Goal: Task Accomplishment & Management: Complete application form

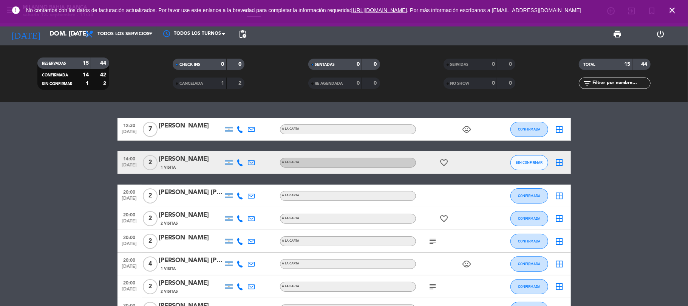
click at [660, 31] on icon "power_settings_new" at bounding box center [660, 33] width 9 height 9
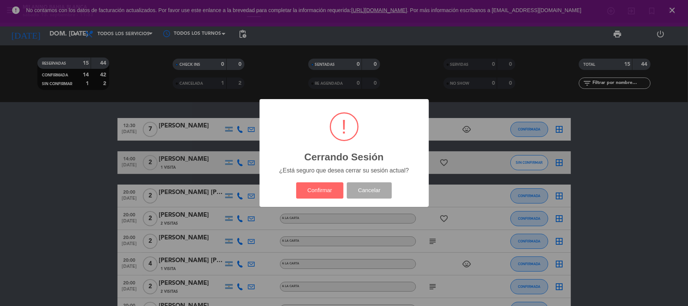
drag, startPoint x: 589, startPoint y: 78, endPoint x: 434, endPoint y: 110, distance: 158.1
click at [590, 79] on div "? ! i Cerrando Sesión × ¿Está seguro que desea cerrar su sesión actual? Confirm…" at bounding box center [344, 153] width 688 height 306
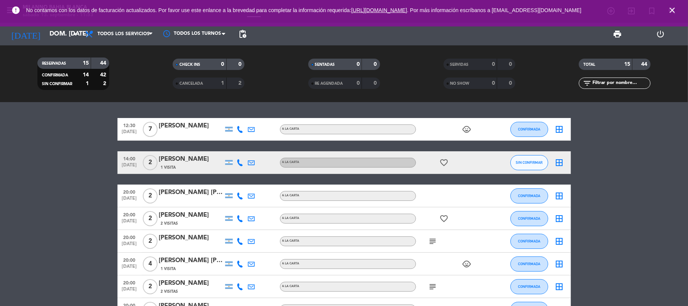
click at [667, 7] on span "close" at bounding box center [672, 10] width 20 height 20
click at [668, 6] on icon "close" at bounding box center [672, 10] width 9 height 9
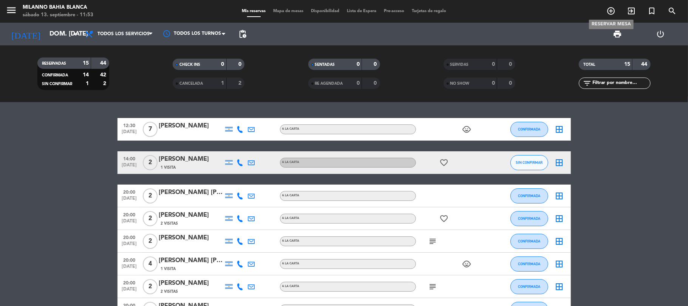
click at [614, 7] on icon "add_circle_outline" at bounding box center [610, 10] width 9 height 9
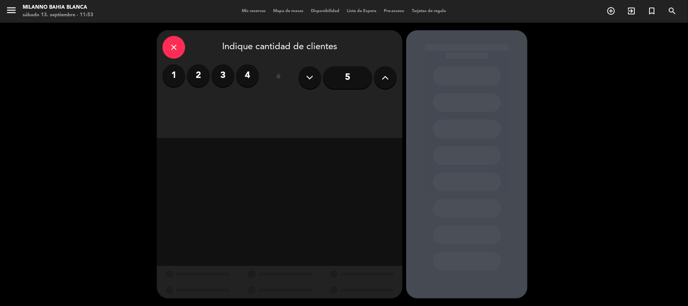
click at [207, 72] on label "2" at bounding box center [198, 75] width 23 height 23
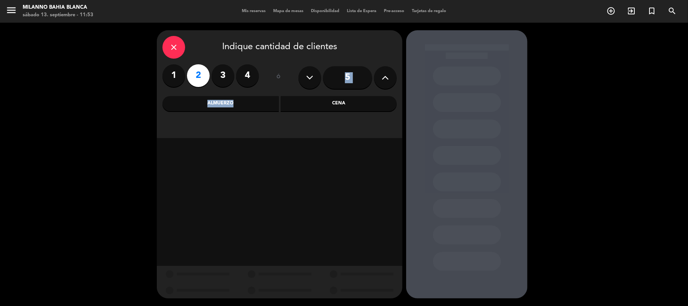
click at [230, 93] on div "close Indique cantidad de clientes 1 2 3 4 ó 5 Almuerzo Cena" at bounding box center [280, 84] width 246 height 108
click at [227, 97] on div "Almuerzo" at bounding box center [220, 103] width 116 height 15
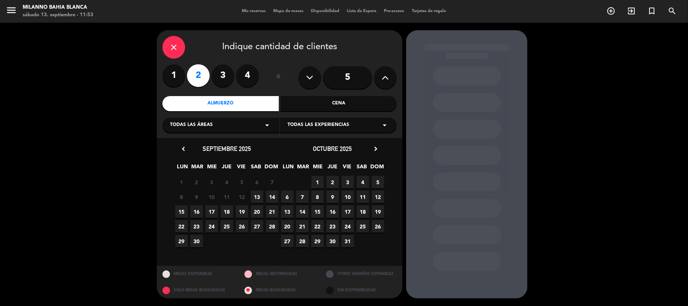
click at [270, 197] on span "14" at bounding box center [272, 196] width 12 height 12
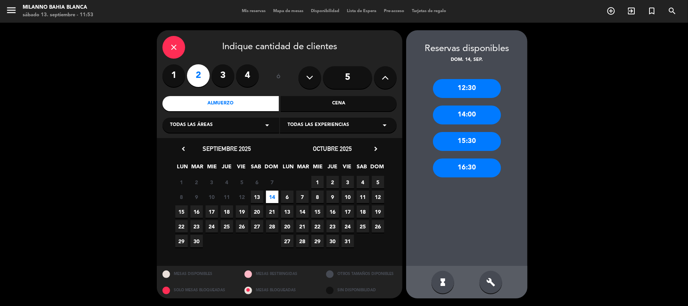
click at [473, 90] on div "12:30" at bounding box center [467, 88] width 68 height 19
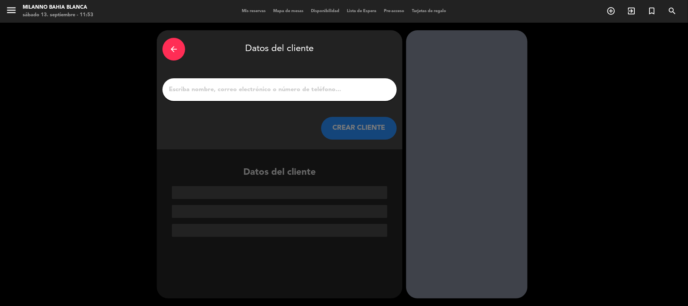
click at [297, 93] on input "1" at bounding box center [279, 89] width 223 height 11
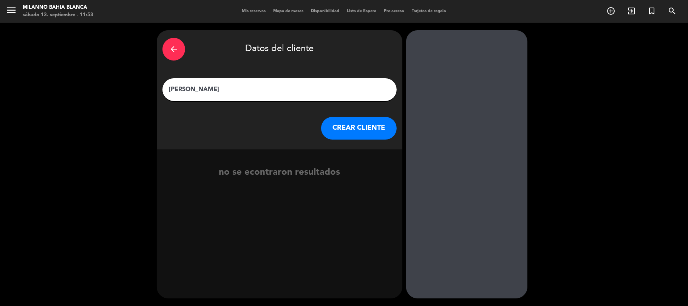
type input "[PERSON_NAME]"
click at [360, 125] on button "CREAR CLIENTE" at bounding box center [359, 128] width 76 height 23
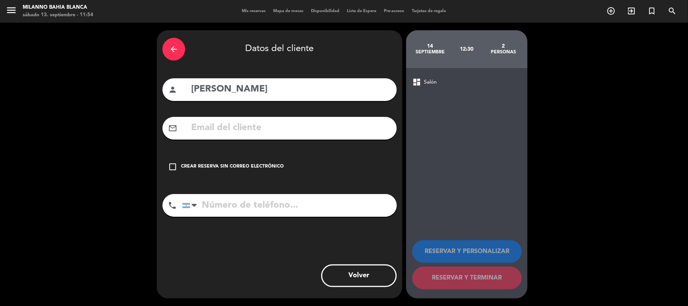
click at [175, 164] on icon "check_box_outline_blank" at bounding box center [172, 166] width 9 height 9
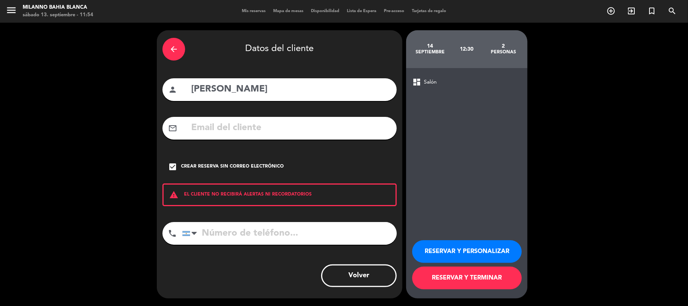
click at [284, 226] on input "tel" at bounding box center [289, 233] width 215 height 23
type input "2915374339"
click at [470, 281] on button "RESERVAR Y TERMINAR" at bounding box center [467, 277] width 110 height 23
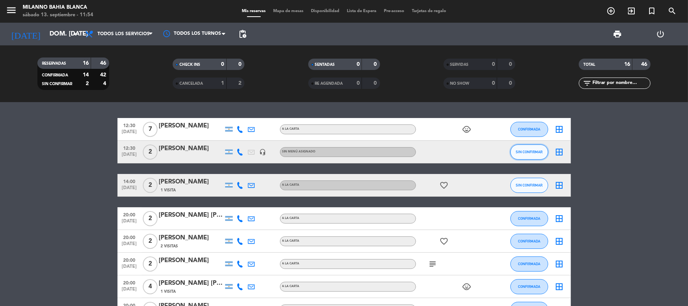
click at [520, 150] on span "SIN CONFIRMAR" at bounding box center [529, 152] width 27 height 4
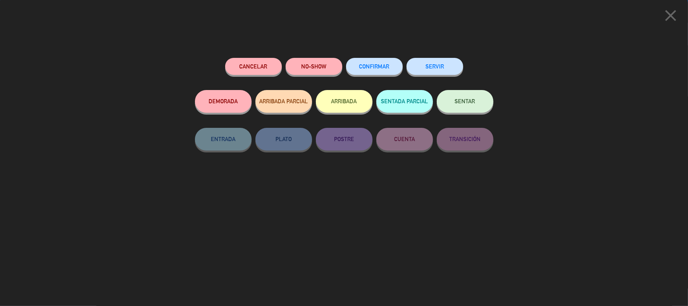
click at [393, 68] on button "CONFIRMAR" at bounding box center [374, 66] width 57 height 17
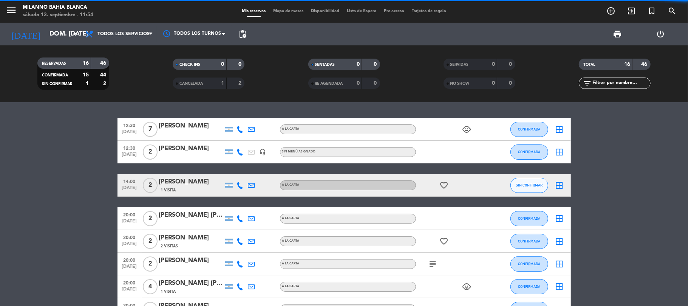
click at [527, 183] on span "SIN CONFIRMAR" at bounding box center [529, 185] width 27 height 4
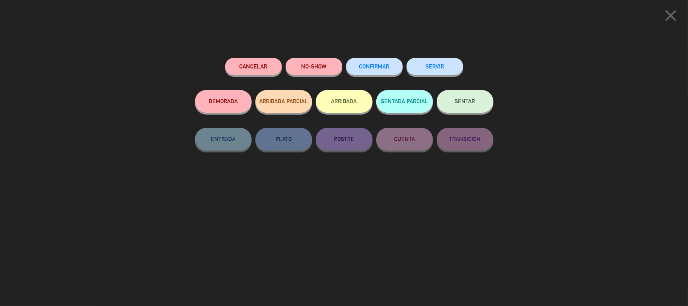
click at [366, 62] on button "CONFIRMAR" at bounding box center [374, 66] width 57 height 17
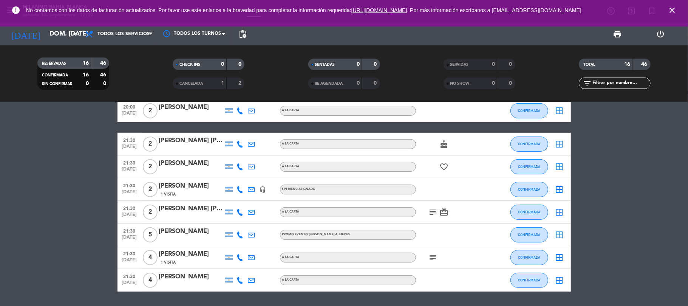
scroll to position [244, 0]
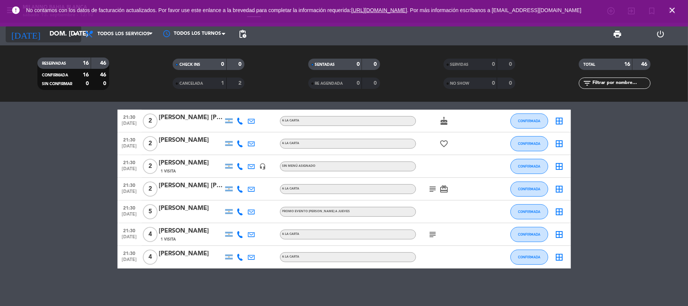
click at [46, 27] on input "dom. [DATE]" at bounding box center [87, 34] width 82 height 15
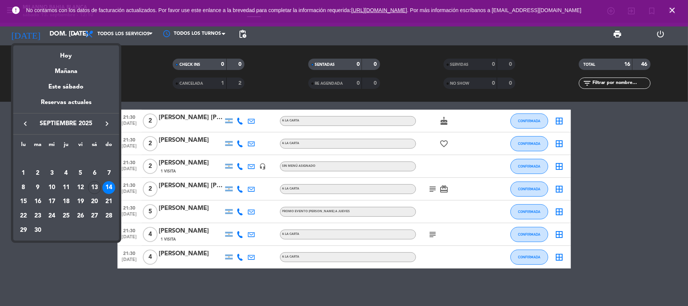
click at [43, 26] on div at bounding box center [344, 153] width 688 height 306
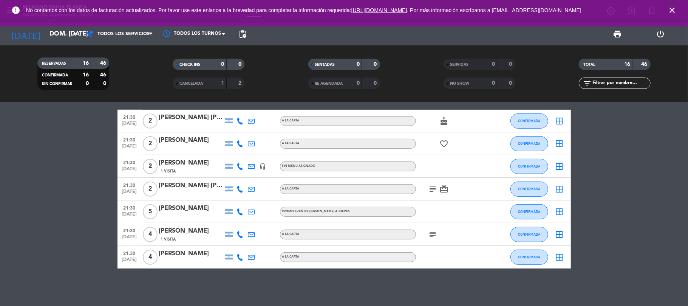
click at [58, 127] on bookings-row "12:30 [DATE] 7 [PERSON_NAME] A [PERSON_NAME] child_care CONFIRMADA border_all 1…" at bounding box center [344, 71] width 688 height 394
